Goal: Task Accomplishment & Management: Manage account settings

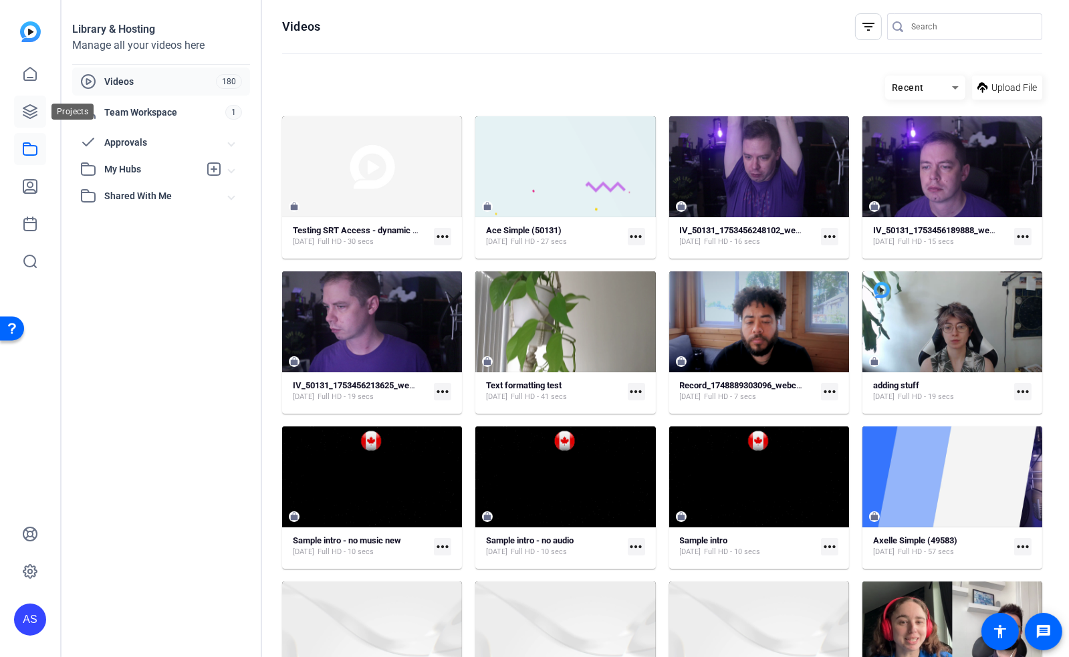
click at [35, 111] on icon at bounding box center [30, 112] width 16 height 16
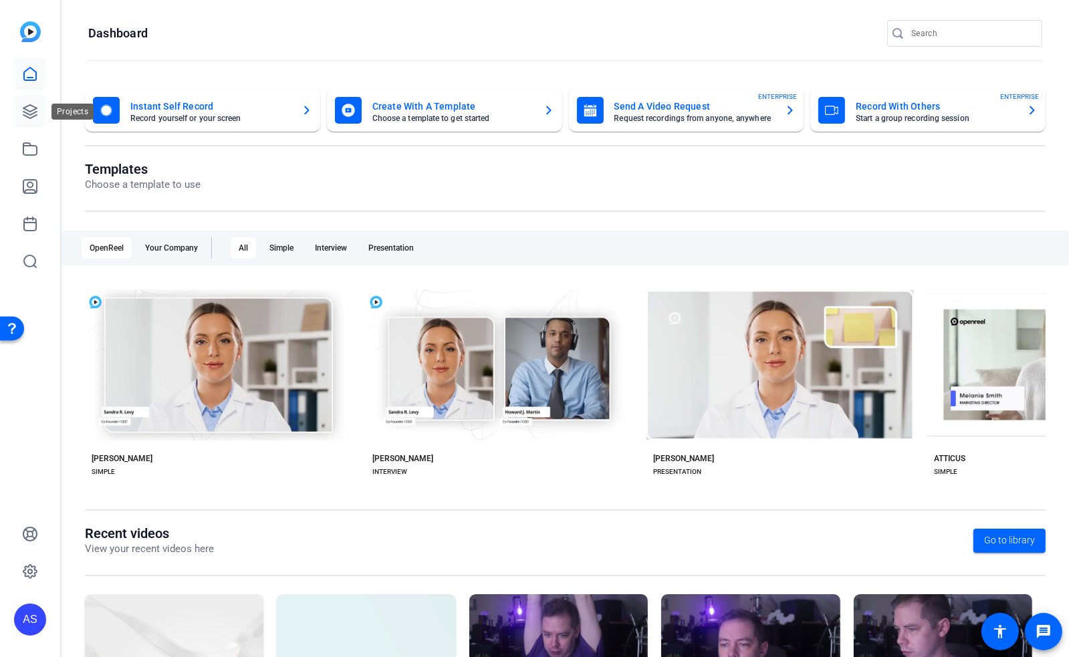
click at [32, 110] on icon at bounding box center [29, 111] width 13 height 13
click at [32, 111] on icon at bounding box center [29, 111] width 13 height 13
click at [29, 109] on icon at bounding box center [30, 112] width 16 height 16
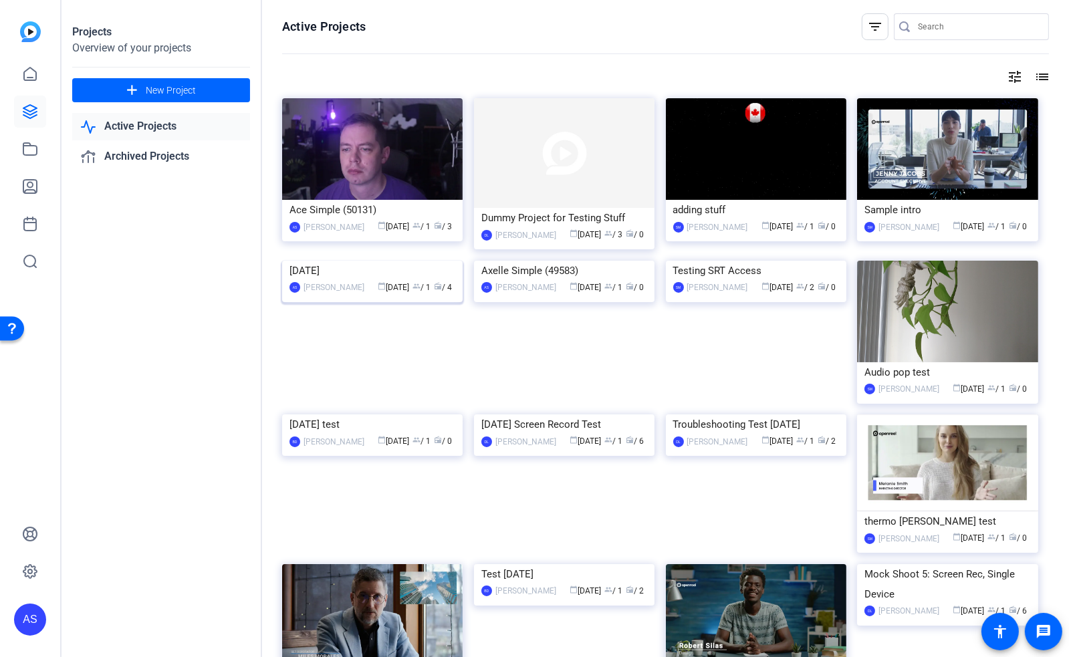
click at [324, 281] on div "July 10, 2025" at bounding box center [373, 271] width 166 height 20
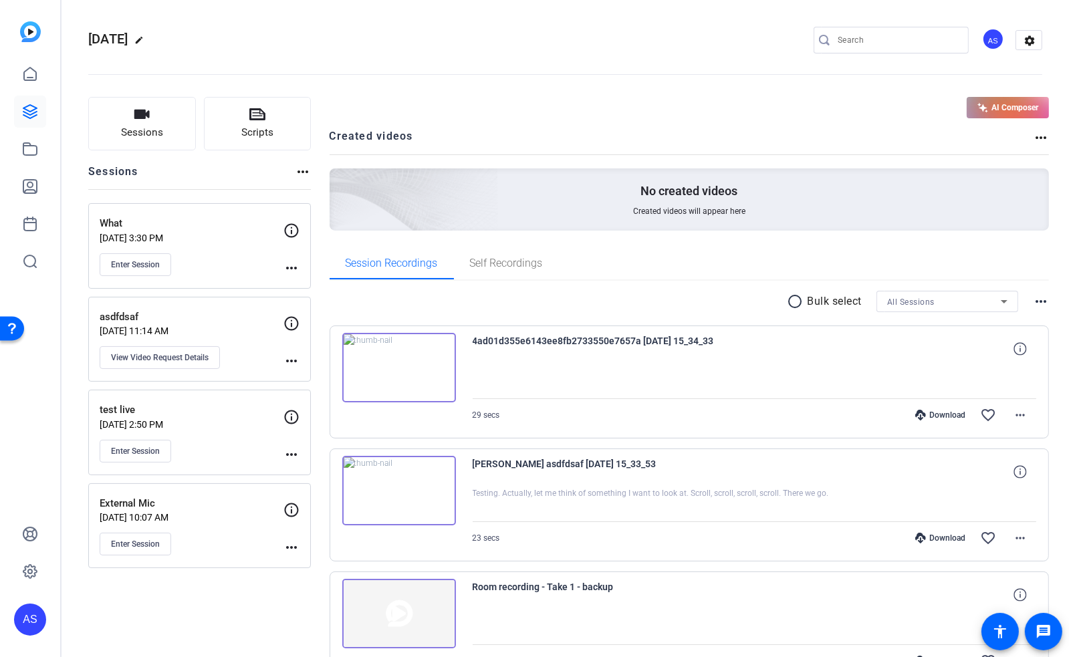
click at [987, 37] on div "AS" at bounding box center [993, 39] width 22 height 22
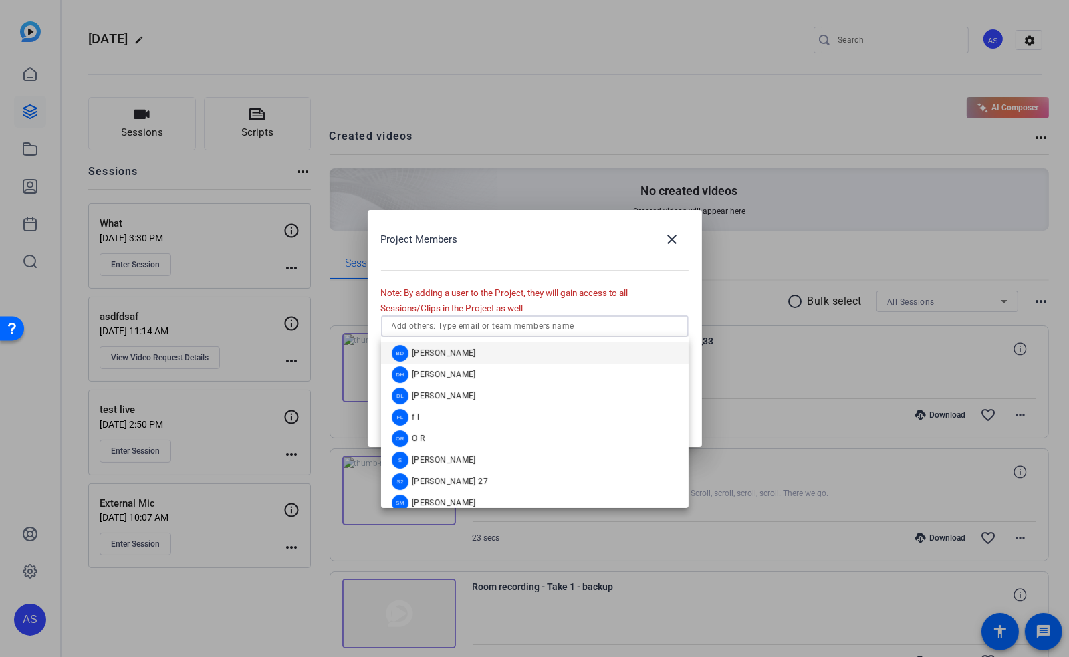
click at [478, 324] on input "text" at bounding box center [535, 326] width 286 height 16
click at [466, 351] on mat-option "BD Beau Dillard" at bounding box center [535, 352] width 308 height 21
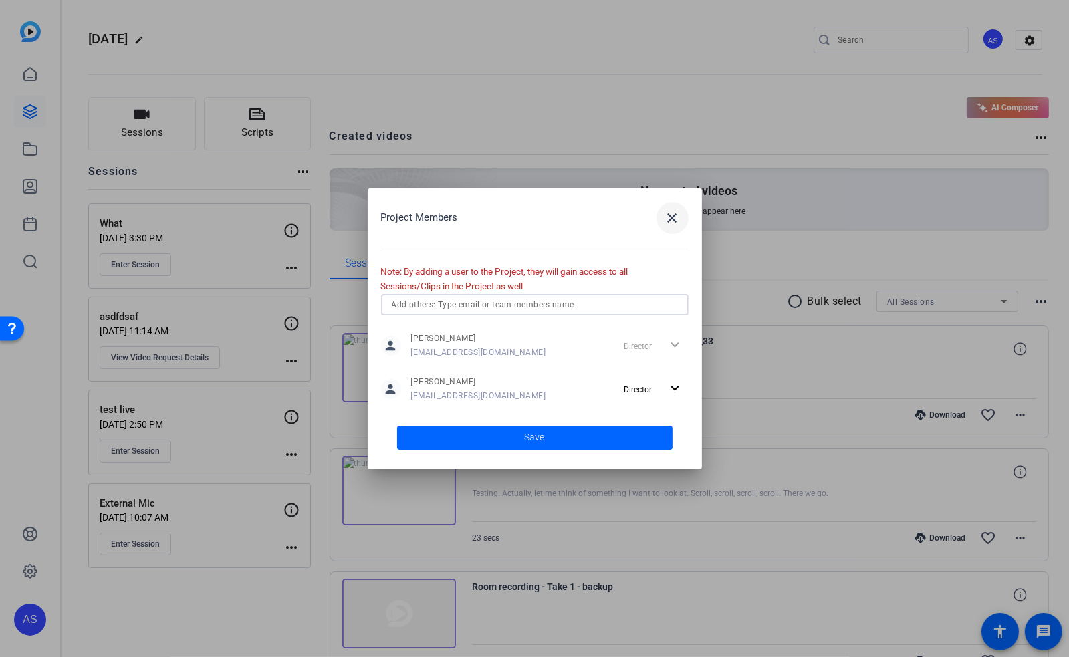
click at [674, 217] on mat-icon "close" at bounding box center [673, 218] width 16 height 16
